Goal: Task Accomplishment & Management: Use online tool/utility

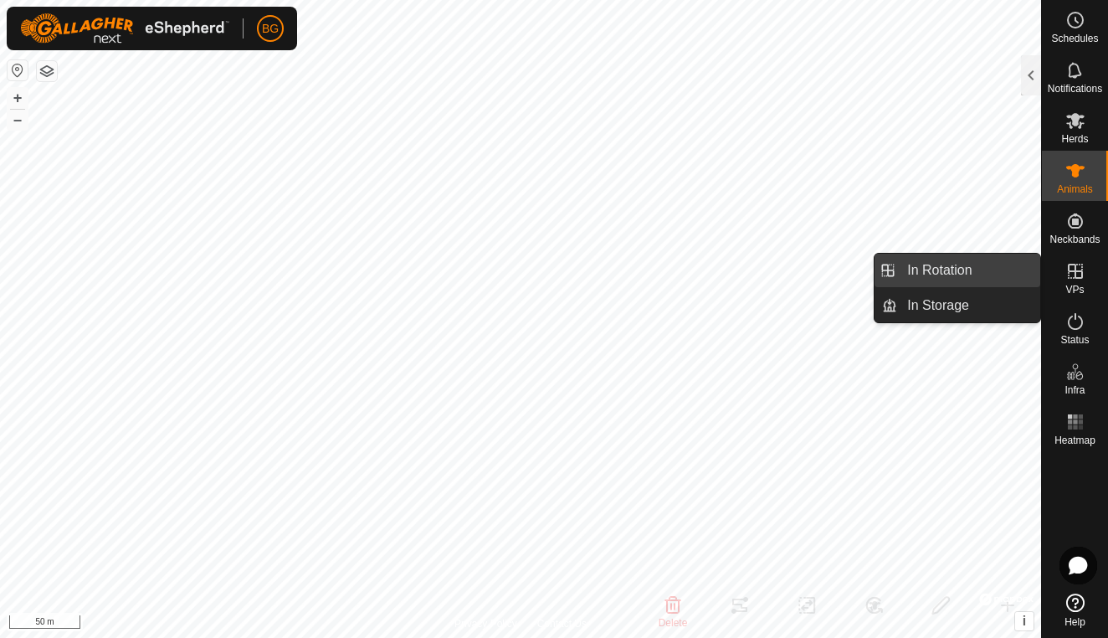
click at [962, 266] on link "In Rotation" at bounding box center [968, 270] width 143 height 33
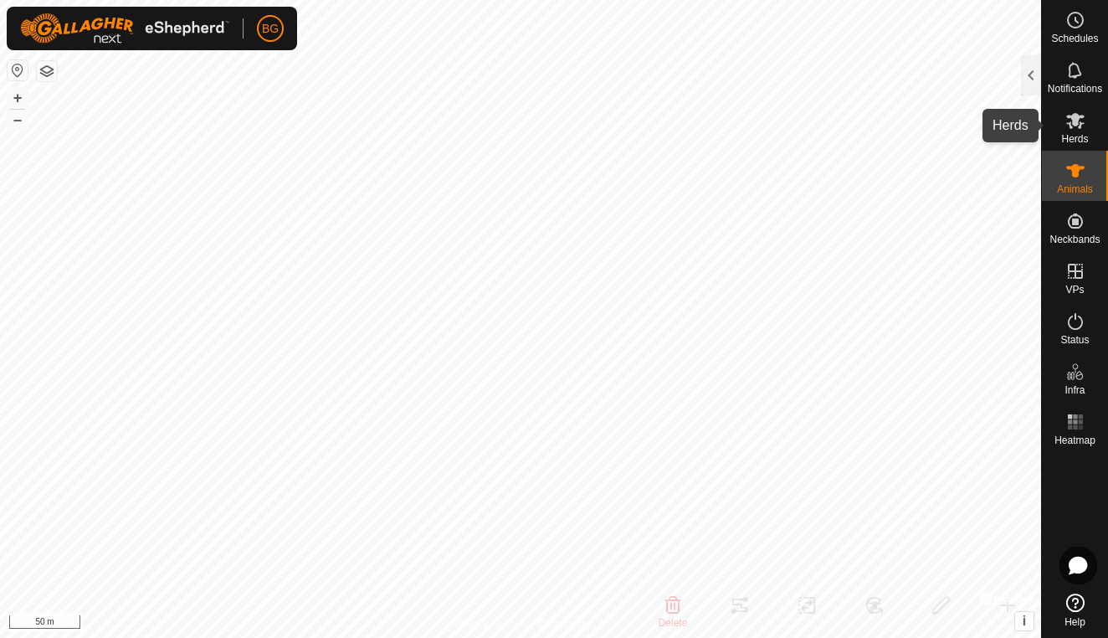
click at [1062, 117] on es-mob-svg-icon at bounding box center [1076, 120] width 30 height 27
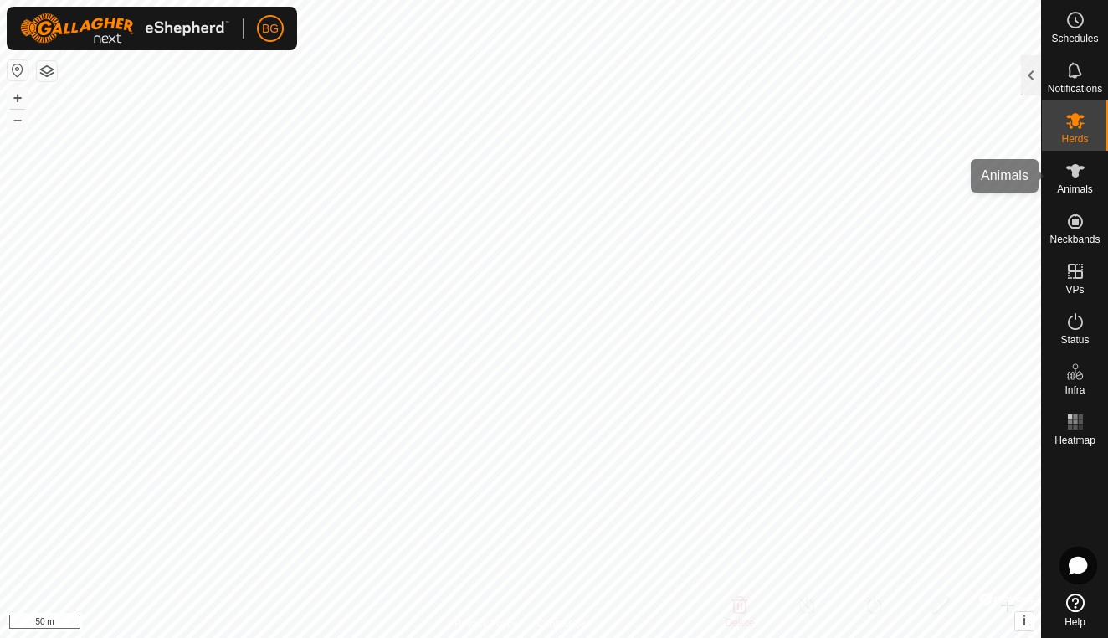
click at [1071, 172] on icon at bounding box center [1076, 171] width 20 height 20
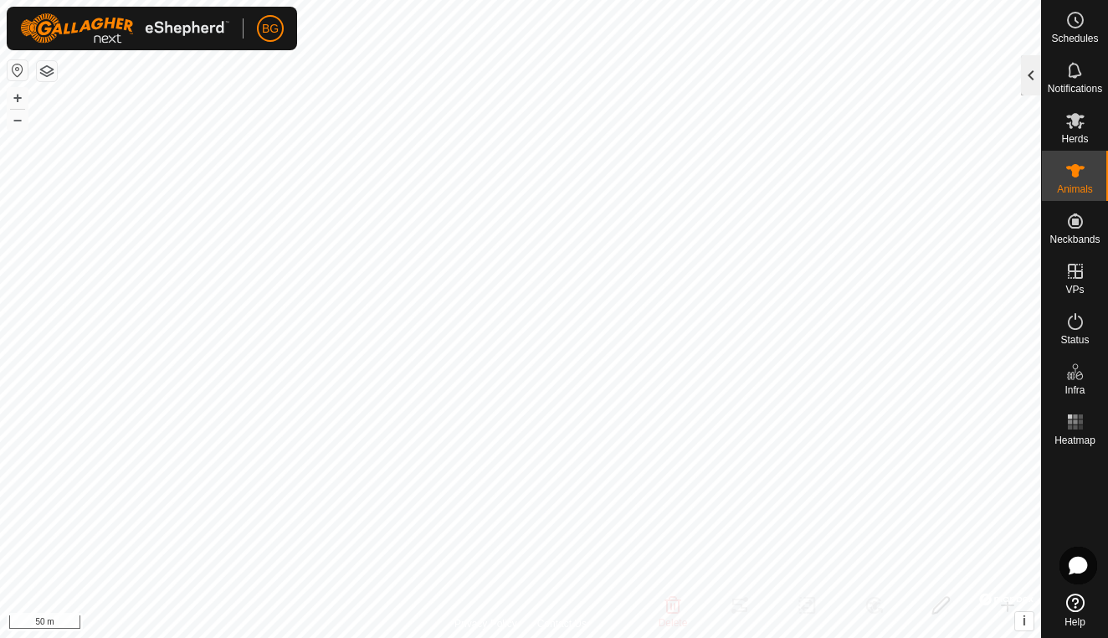
click at [1025, 74] on div at bounding box center [1031, 75] width 20 height 40
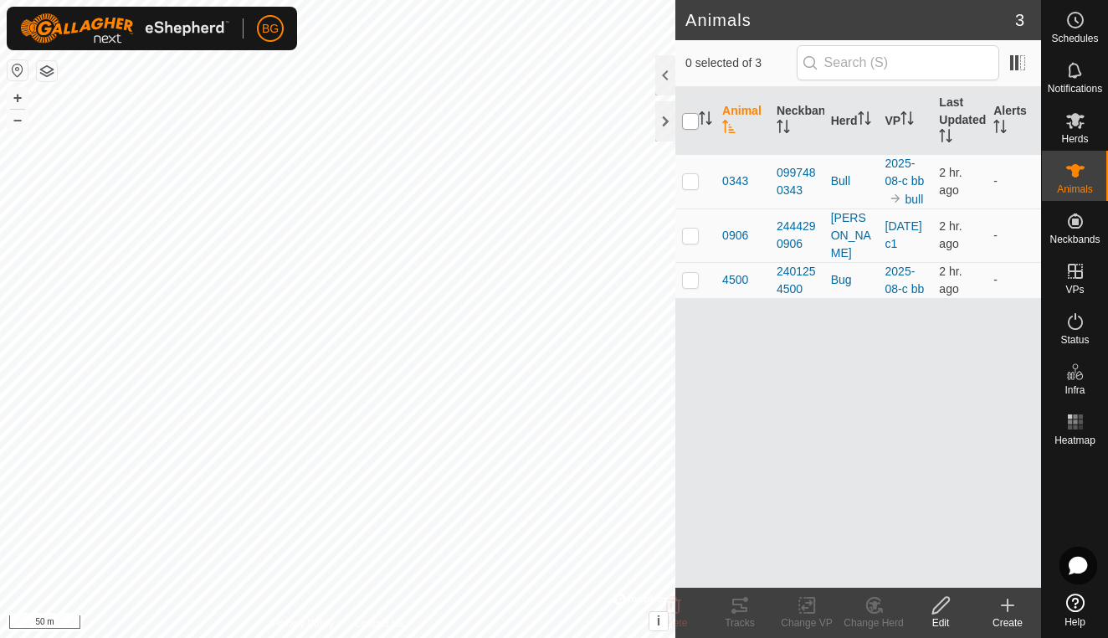
click at [686, 122] on input "checkbox" at bounding box center [690, 121] width 17 height 17
checkbox input "true"
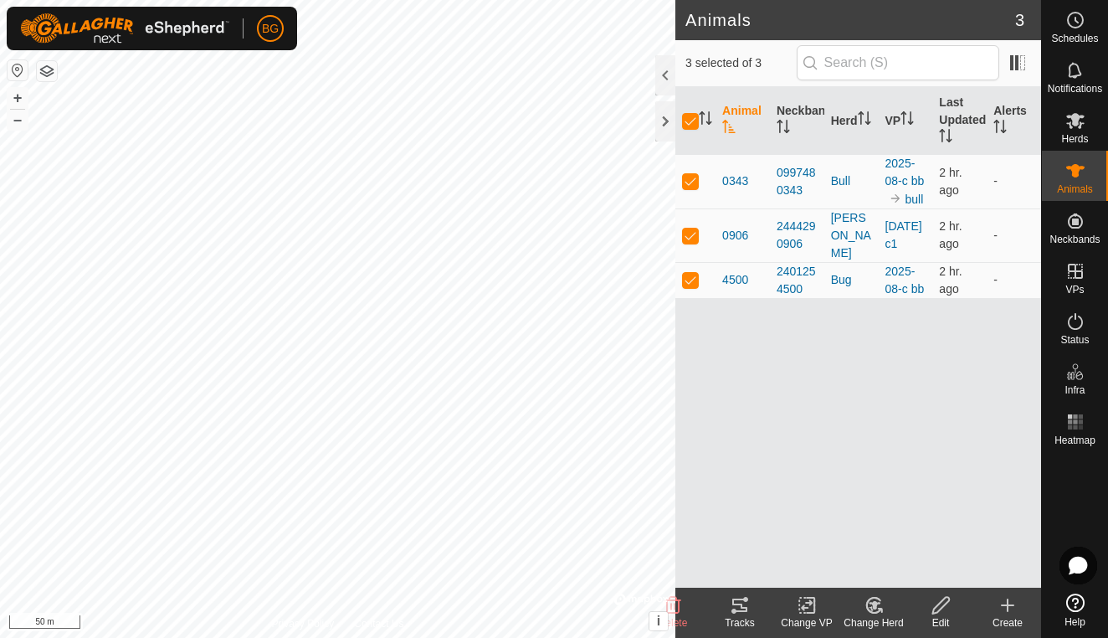
click at [741, 612] on icon at bounding box center [739, 604] width 15 height 13
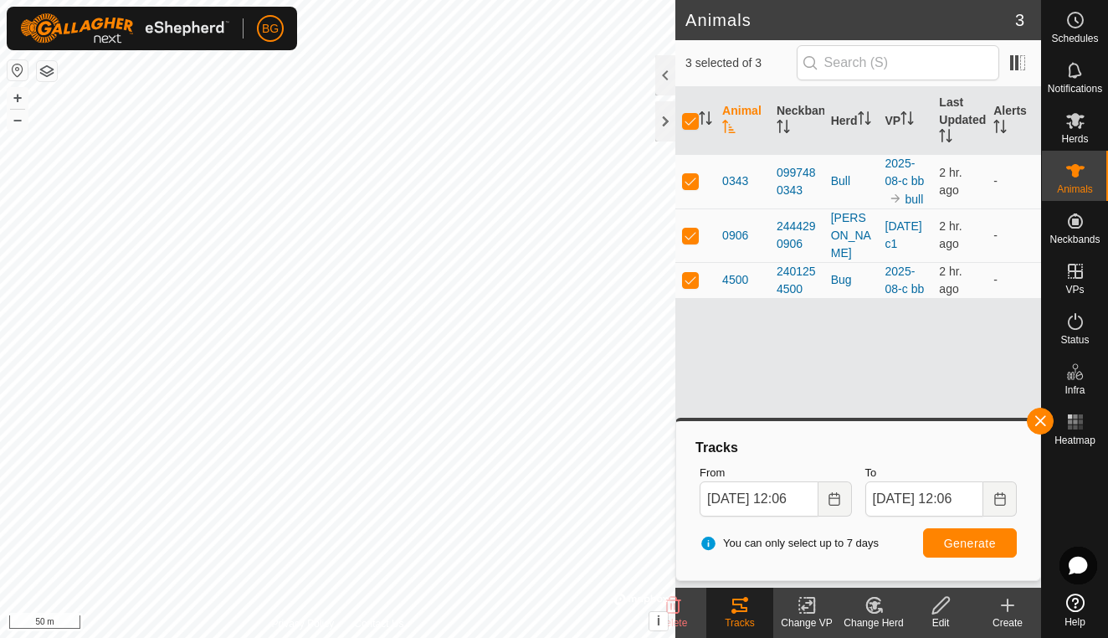
click at [983, 540] on span "Generate" at bounding box center [970, 543] width 52 height 13
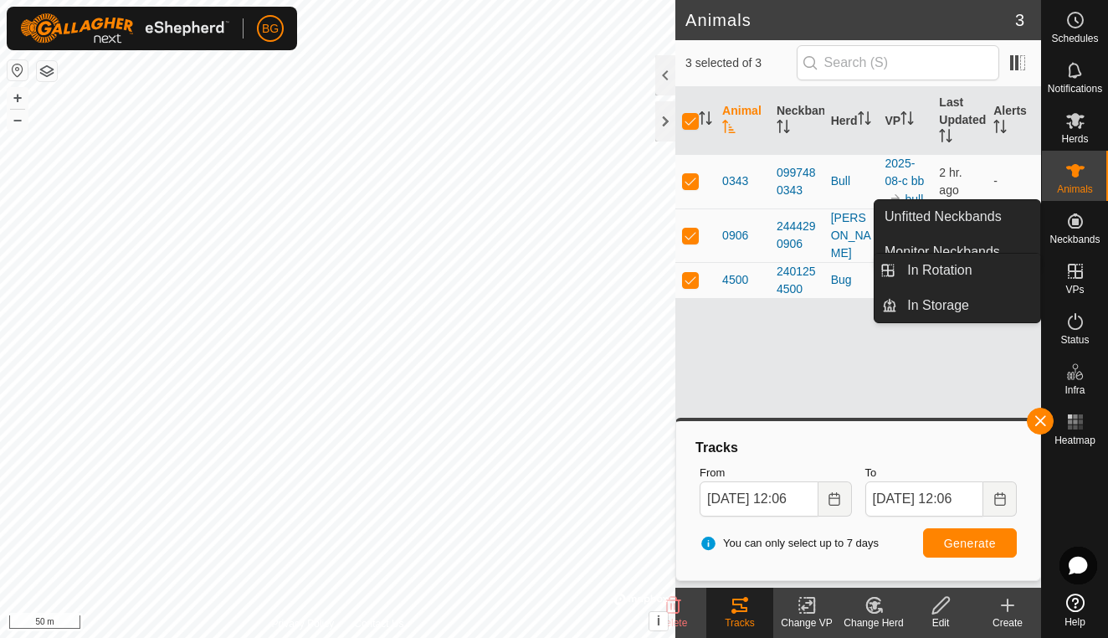
click at [1072, 281] on es-virtualpaddocks-svg-icon at bounding box center [1076, 271] width 30 height 27
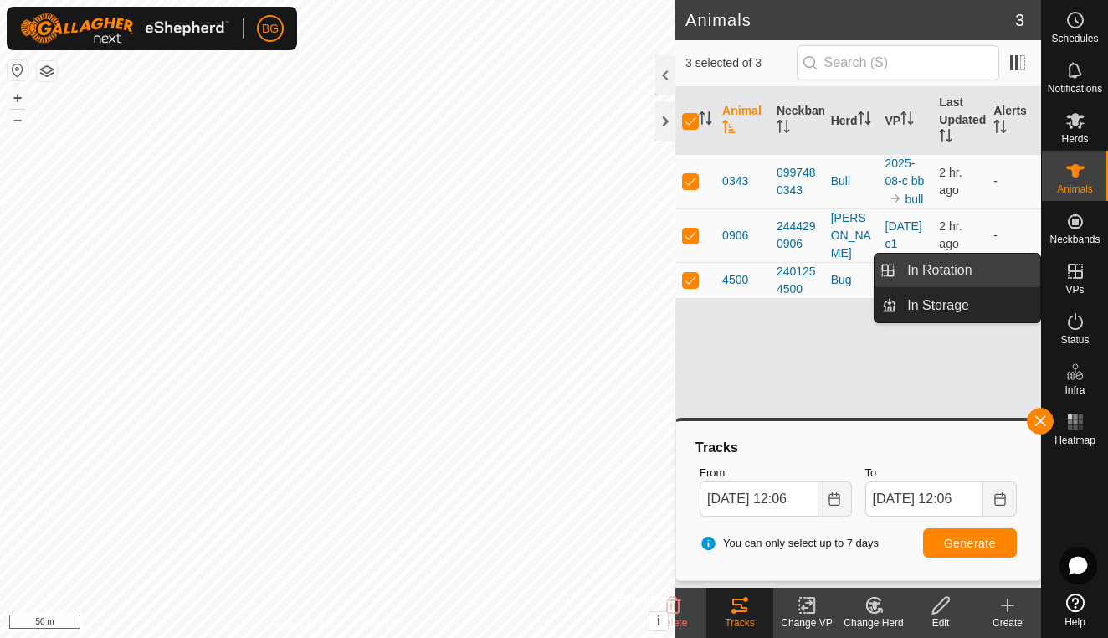
click at [993, 275] on link "In Rotation" at bounding box center [968, 270] width 143 height 33
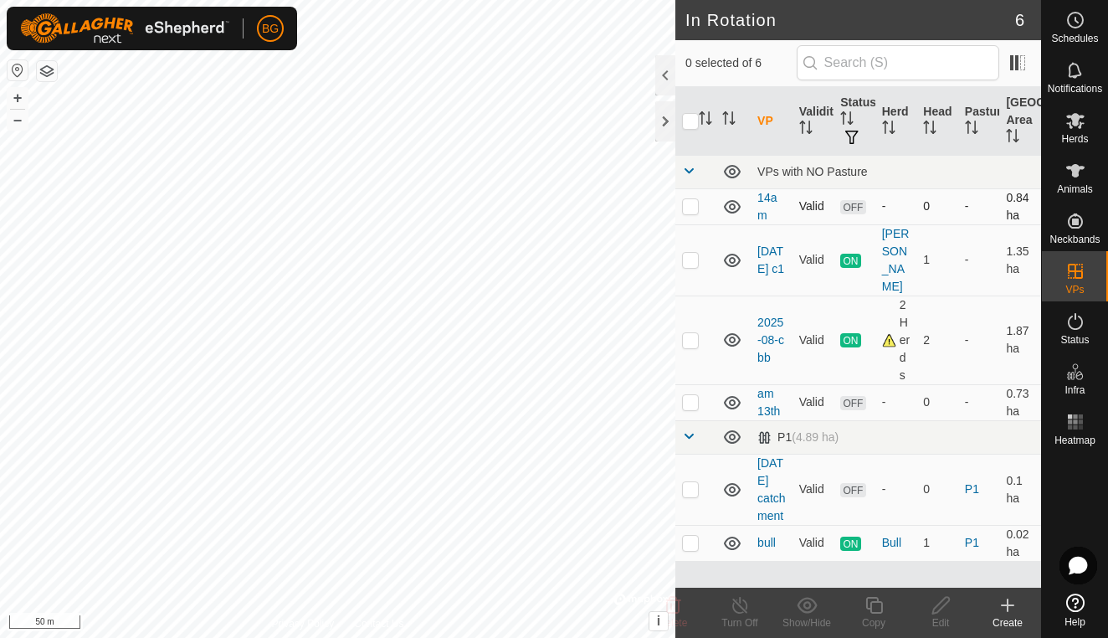
click at [694, 203] on p-checkbox at bounding box center [690, 205] width 17 height 13
checkbox input "true"
click at [691, 404] on p-checkbox at bounding box center [690, 401] width 17 height 13
checkbox input "true"
click at [698, 496] on p-checkbox at bounding box center [690, 488] width 17 height 13
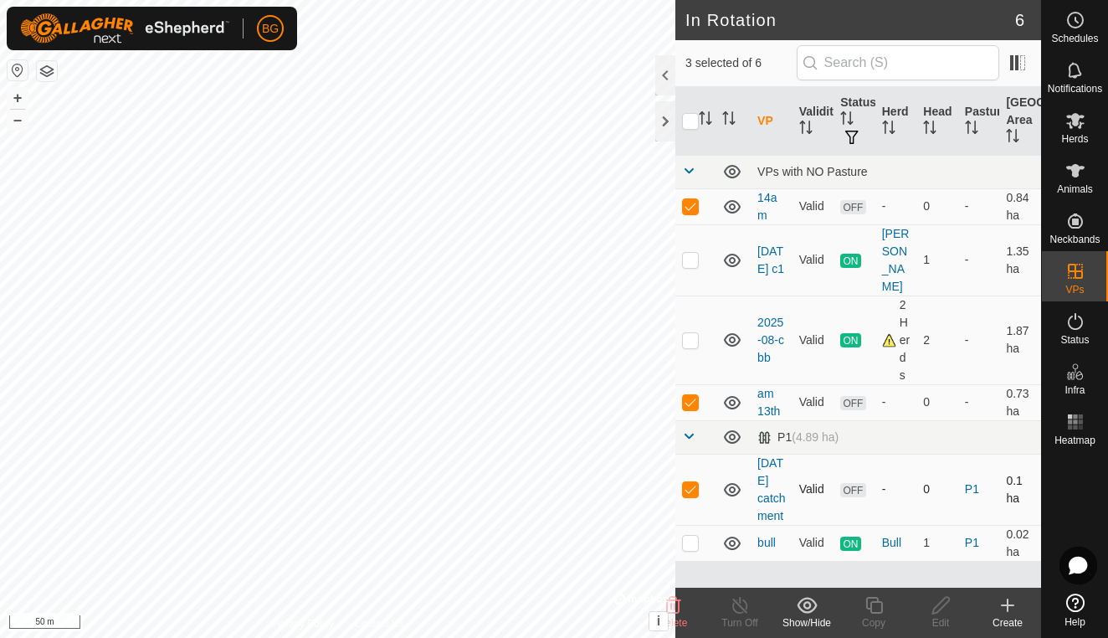
checkbox input "true"
click at [680, 612] on icon at bounding box center [673, 605] width 20 height 20
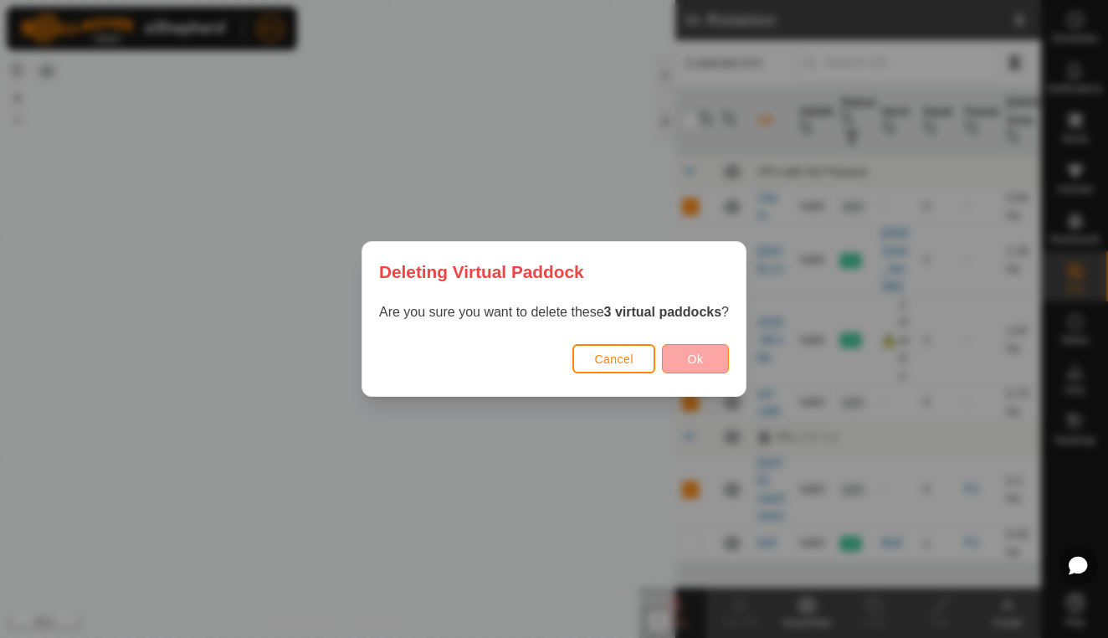
click at [687, 363] on button "Ok" at bounding box center [695, 358] width 67 height 29
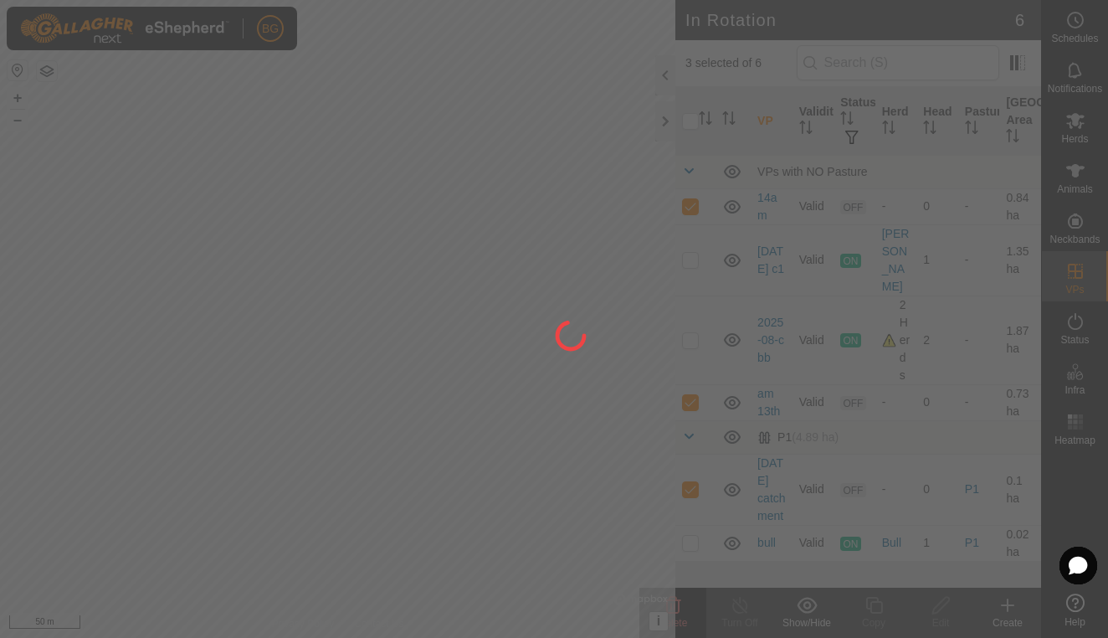
checkbox input "false"
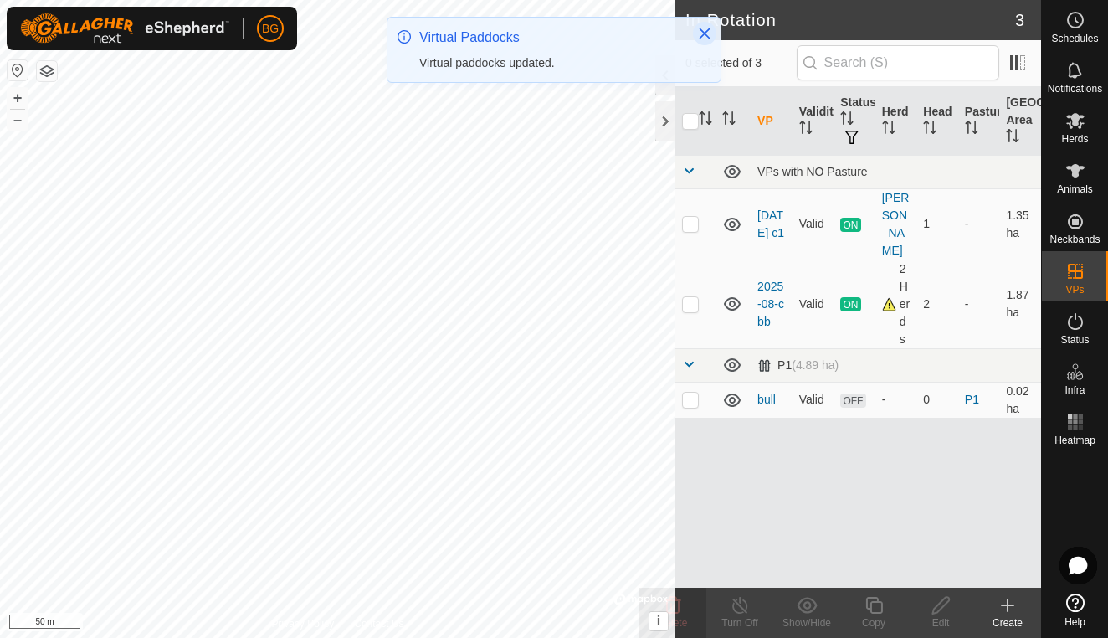
click at [706, 33] on icon "Close" at bounding box center [705, 33] width 11 height 11
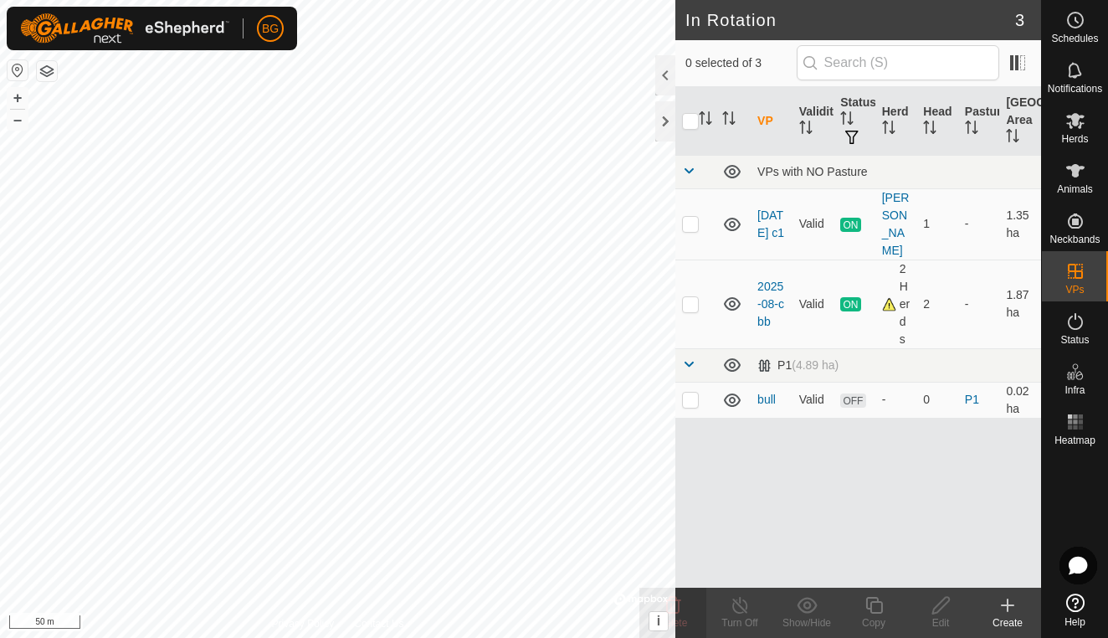
click at [1012, 608] on icon at bounding box center [1008, 605] width 20 height 20
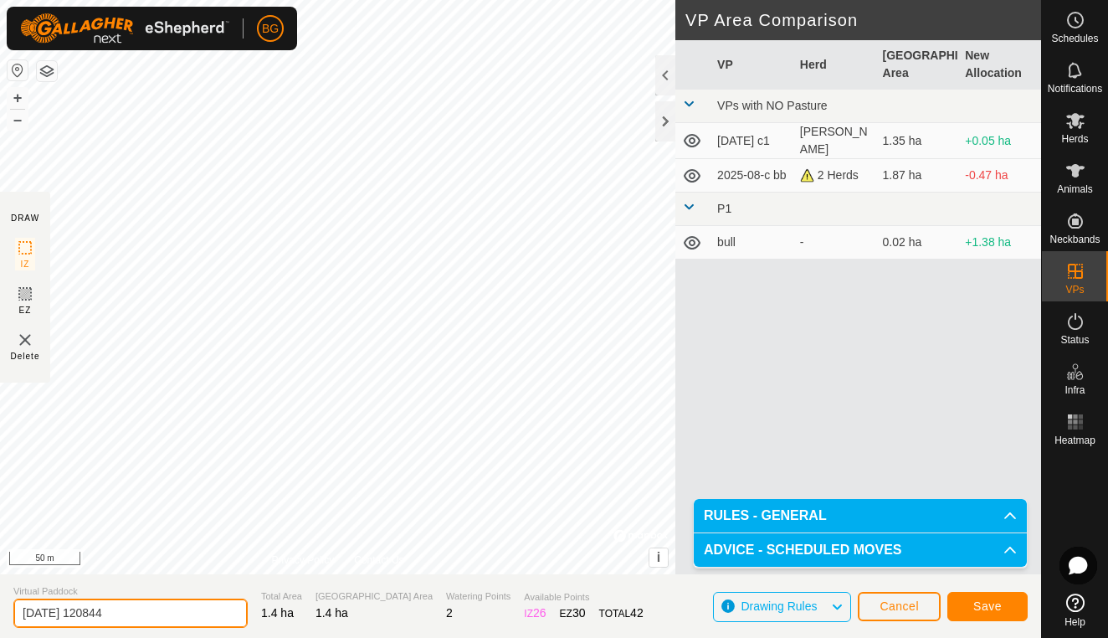
click at [152, 609] on input "[DATE] 120844" at bounding box center [130, 612] width 234 height 29
type input "[DATE] noon"
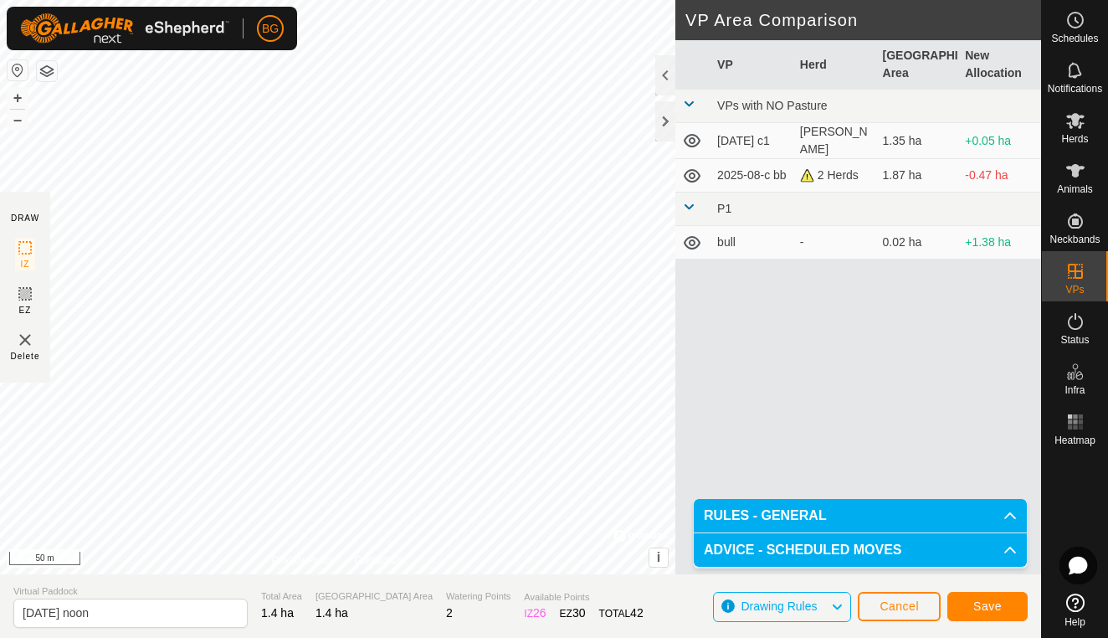
click at [1004, 610] on button "Save" at bounding box center [988, 606] width 80 height 29
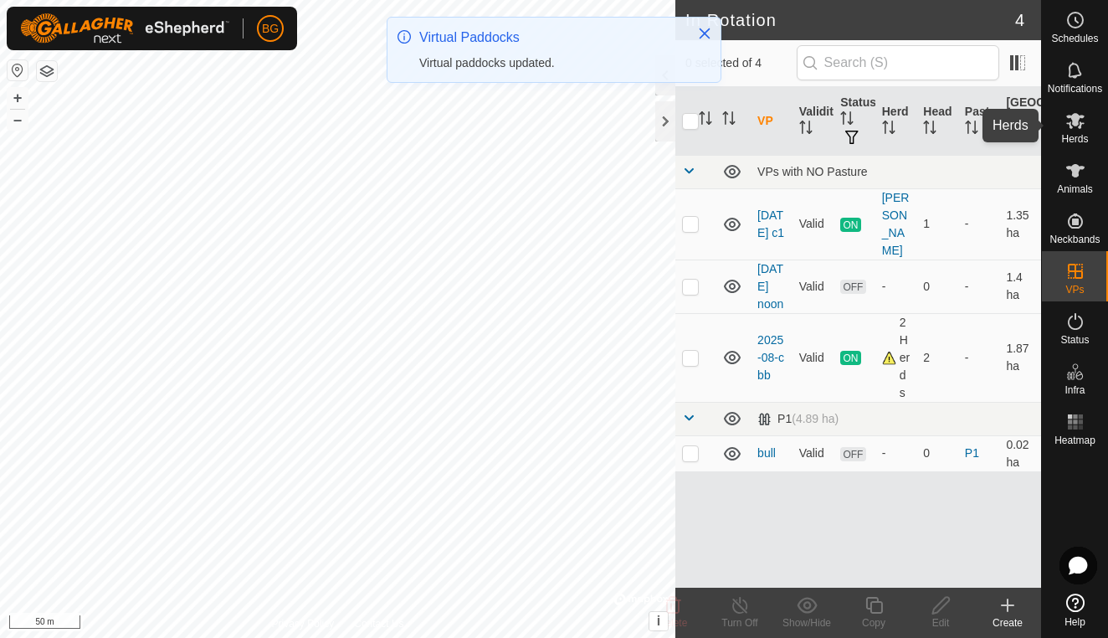
click at [1075, 122] on icon at bounding box center [1075, 121] width 18 height 16
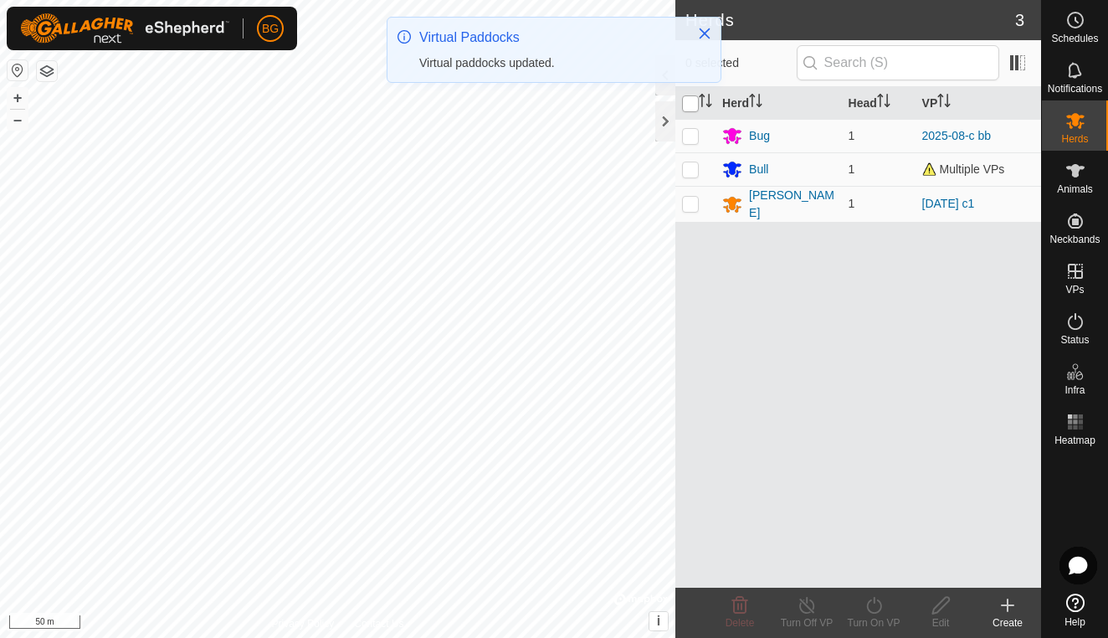
click at [689, 104] on input "checkbox" at bounding box center [690, 103] width 17 height 17
checkbox input "true"
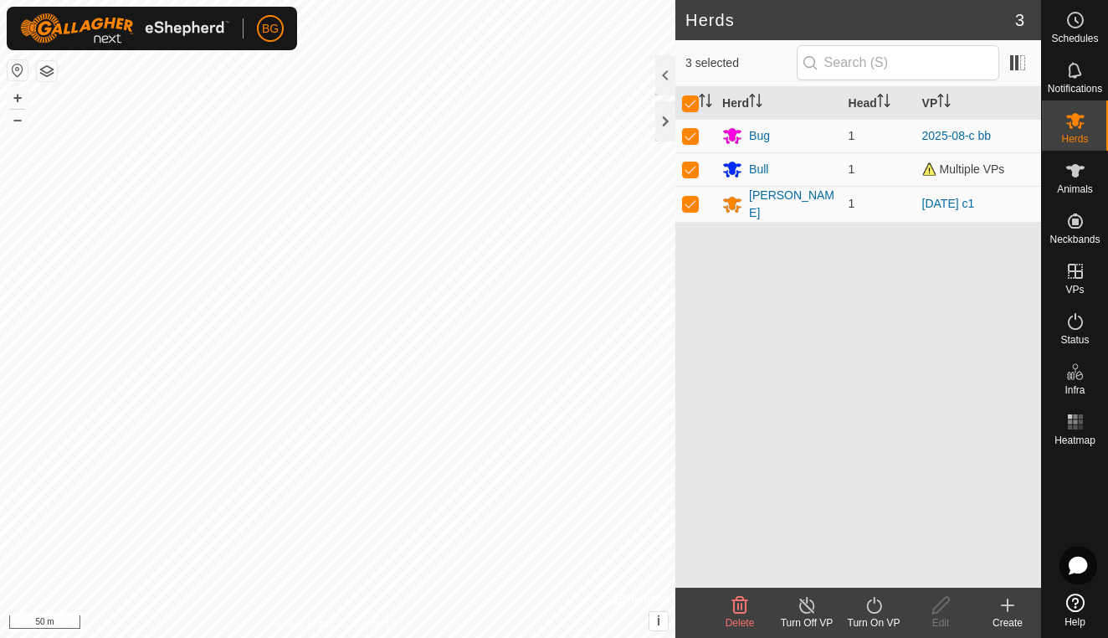
click at [878, 607] on icon at bounding box center [874, 605] width 21 height 20
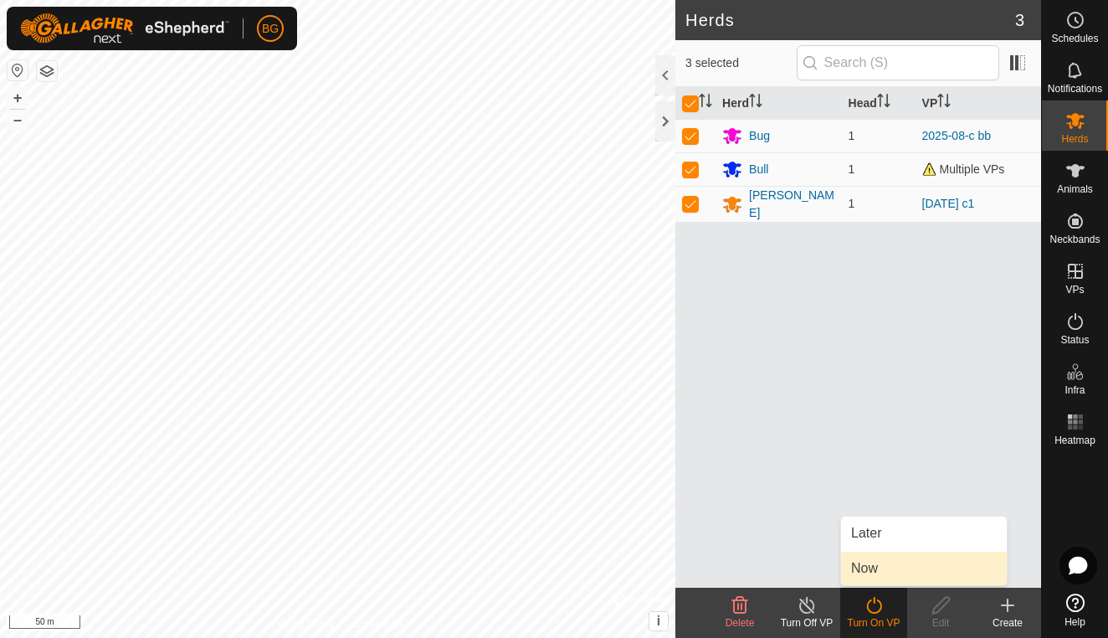
click at [870, 573] on link "Now" at bounding box center [924, 568] width 166 height 33
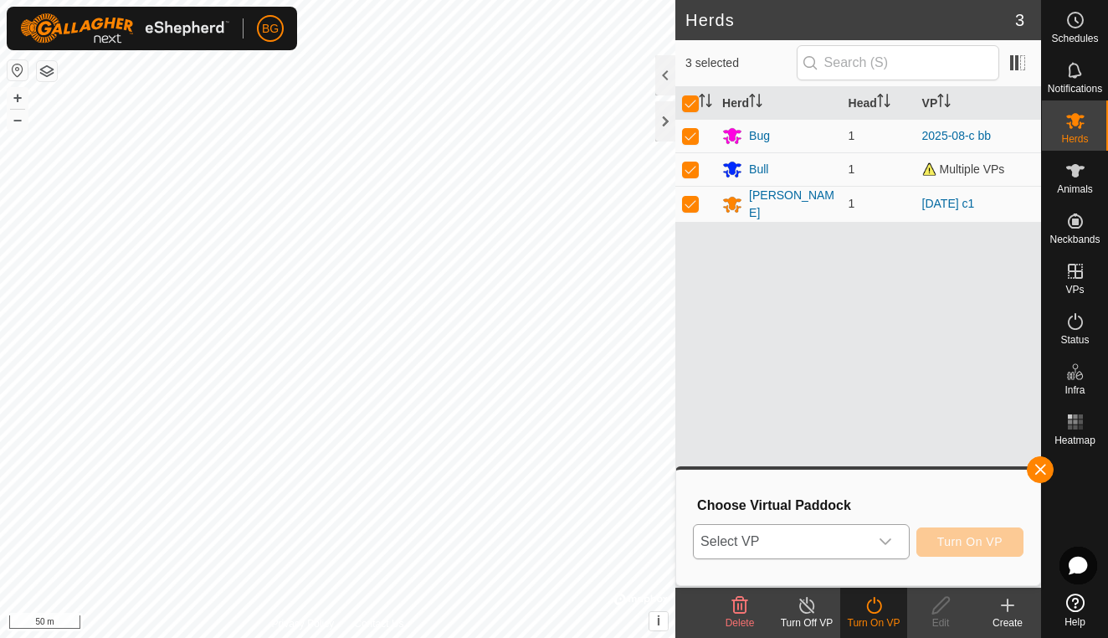
click at [886, 540] on icon "dropdown trigger" at bounding box center [885, 541] width 13 height 13
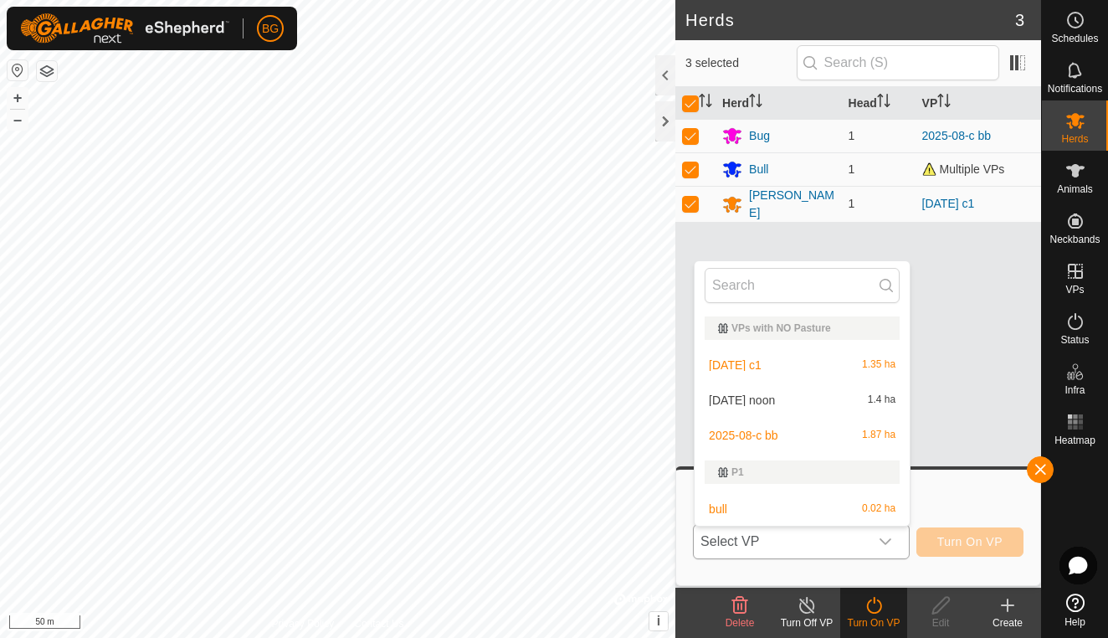
click at [807, 396] on li "[DATE] noon 1.4 ha" at bounding box center [802, 399] width 215 height 33
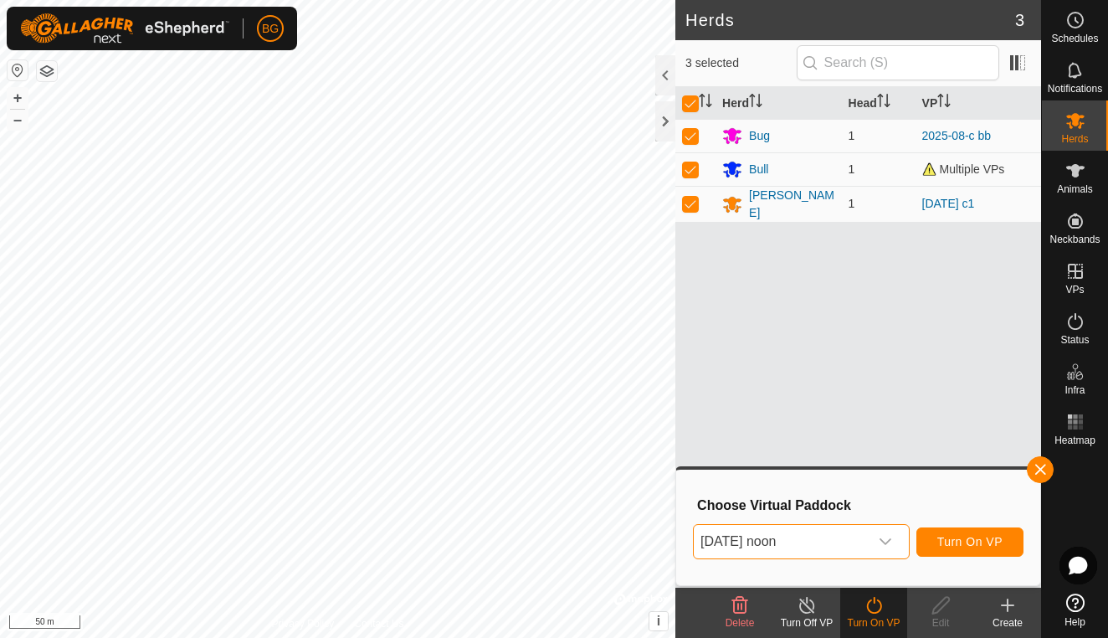
click at [981, 544] on span "Turn On VP" at bounding box center [969, 541] width 65 height 13
